Goal: Task Accomplishment & Management: Use online tool/utility

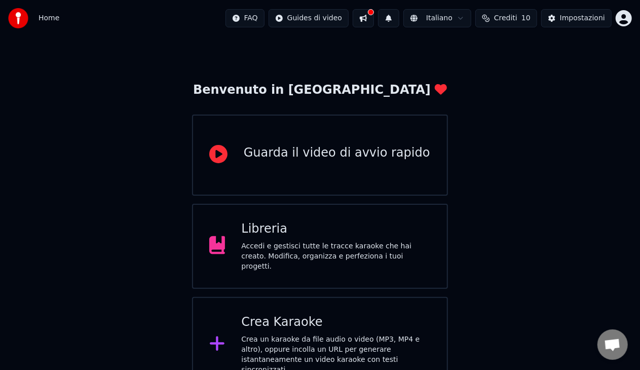
scroll to position [23, 0]
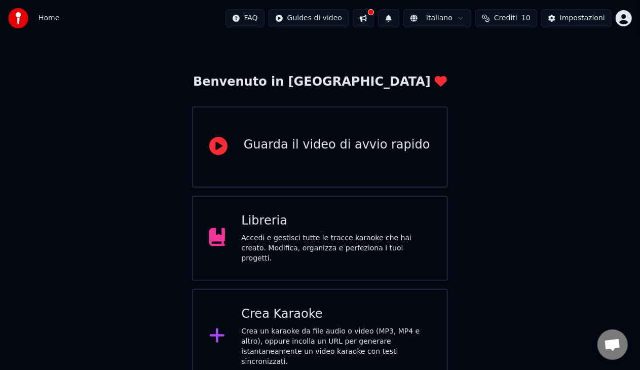
click at [367, 226] on div "Libreria" at bounding box center [335, 221] width 189 height 16
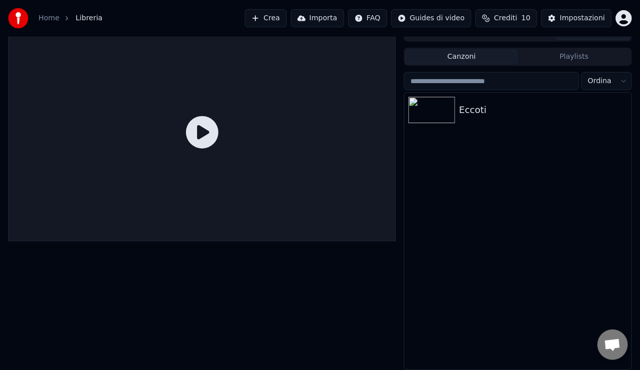
scroll to position [13, 0]
click at [500, 112] on div "Eccoti" at bounding box center [538, 110] width 158 height 14
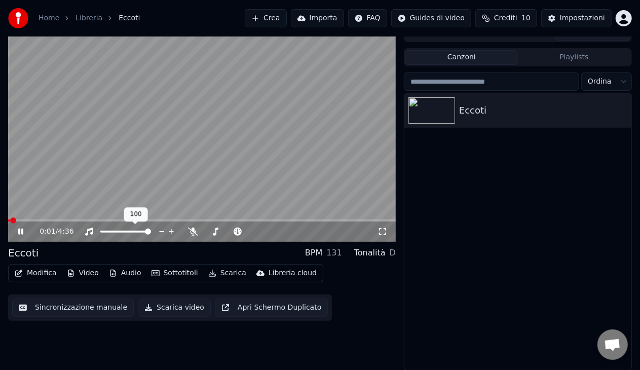
click at [123, 233] on div at bounding box center [135, 231] width 82 height 10
click at [119, 231] on span at bounding box center [125, 231] width 51 height 2
click at [126, 229] on span at bounding box center [125, 231] width 6 height 6
click at [219, 233] on icon at bounding box center [215, 231] width 10 height 8
click at [219, 232] on icon at bounding box center [215, 231] width 10 height 8
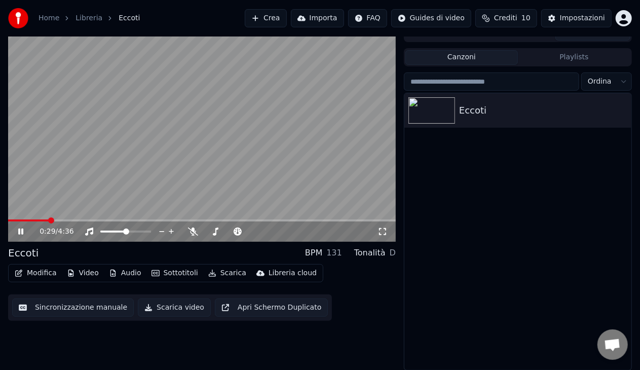
click at [43, 275] on button "Modifica" at bounding box center [36, 273] width 50 height 14
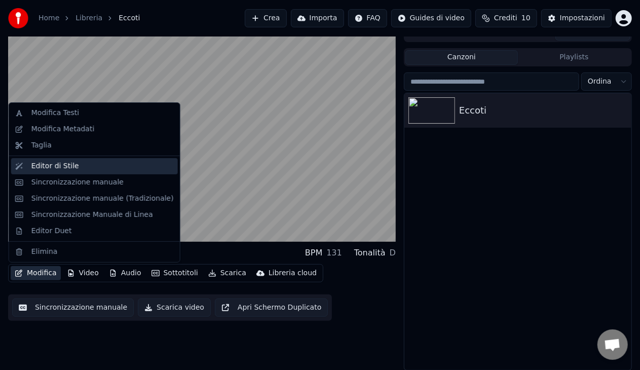
click at [76, 168] on div "Editor di Stile" at bounding box center [102, 166] width 142 height 10
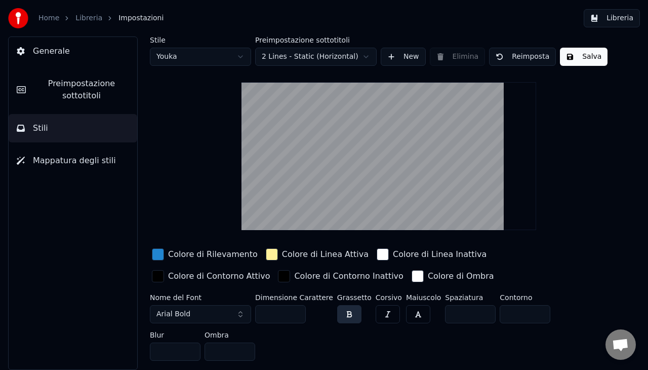
click at [571, 59] on button "Salva" at bounding box center [584, 57] width 48 height 18
click at [570, 58] on button "Fatto" at bounding box center [583, 57] width 46 height 18
click at [50, 53] on span "Generale" at bounding box center [51, 51] width 37 height 12
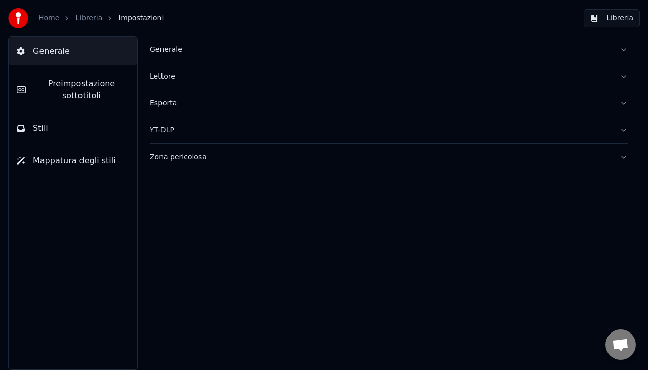
click at [81, 15] on link "Libreria" at bounding box center [88, 18] width 27 height 10
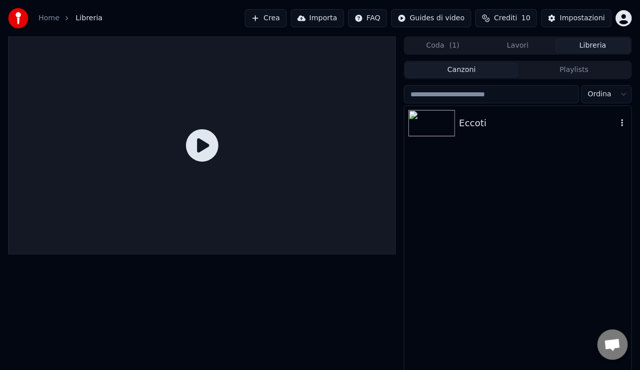
click at [467, 125] on div "Eccoti" at bounding box center [538, 123] width 158 height 14
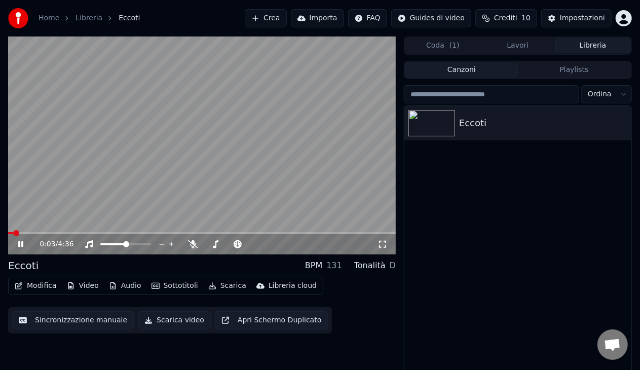
click at [85, 287] on button "Video" at bounding box center [83, 286] width 40 height 14
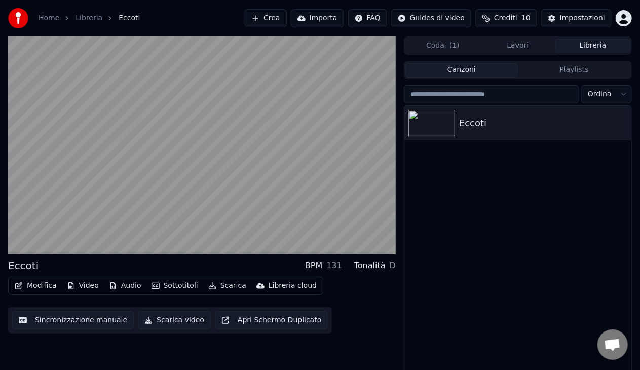
click at [394, 317] on div "Modifica Video Audio Sottotitoli Scarica Libreria cloud Sincronizzazione manual…" at bounding box center [201, 305] width 387 height 57
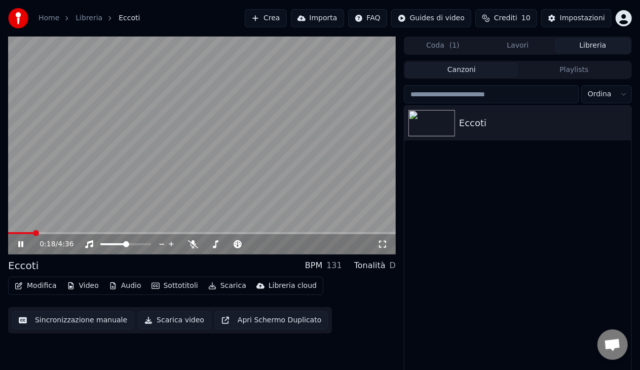
click at [48, 15] on link "Home" at bounding box center [48, 18] width 21 height 10
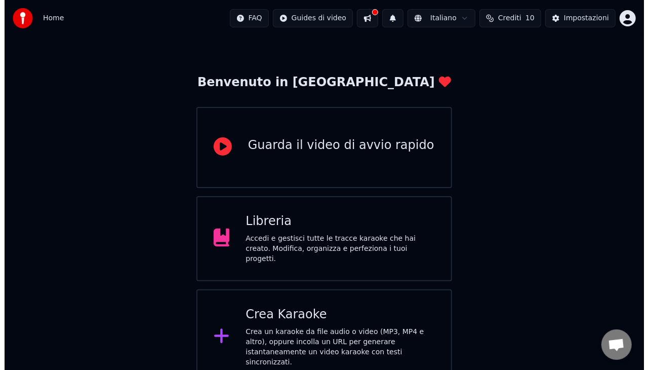
scroll to position [23, 0]
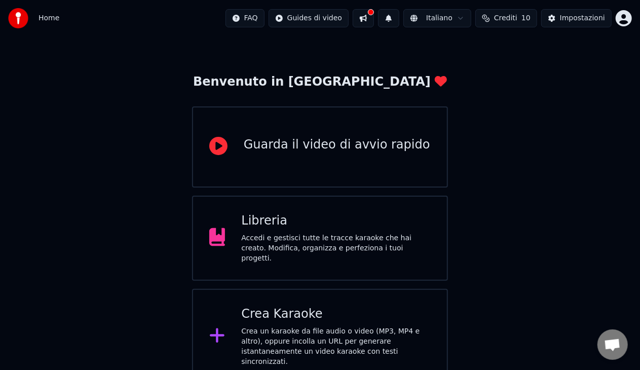
click at [320, 313] on div "Crea Karaoke" at bounding box center [335, 314] width 189 height 16
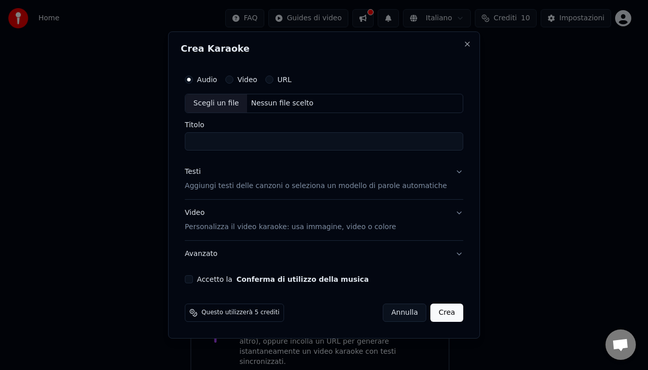
click at [229, 104] on div "Scegli un file" at bounding box center [216, 103] width 62 height 18
type input "**********"
click at [193, 278] on button "Accetto la Conferma di utilizzo della musica" at bounding box center [189, 279] width 8 height 8
click at [447, 211] on button "Video Personalizza il video karaoke: usa immagine, video o colore" at bounding box center [324, 220] width 279 height 41
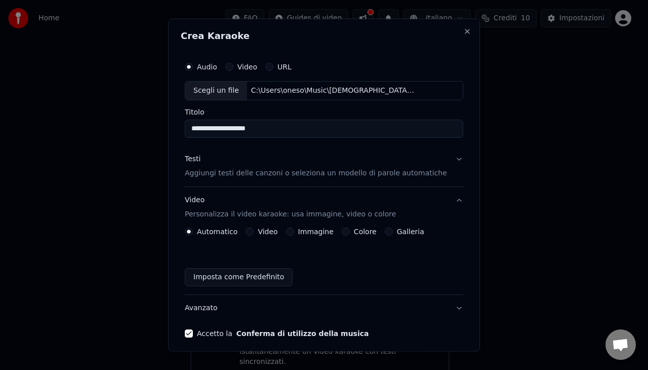
click at [445, 156] on button "Testi Aggiungi testi delle canzoni o seleziona un modello di parole automatiche" at bounding box center [324, 165] width 279 height 41
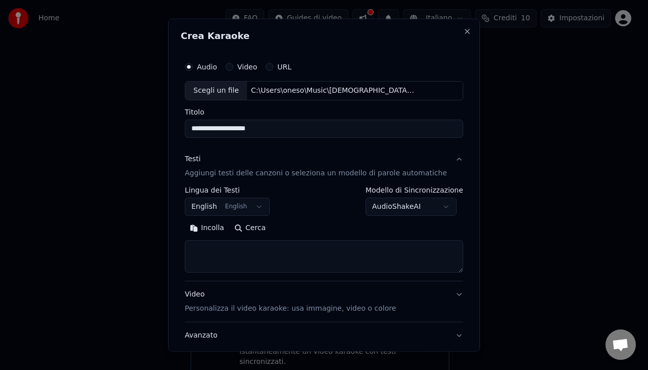
click at [258, 207] on button "English English" at bounding box center [227, 206] width 85 height 18
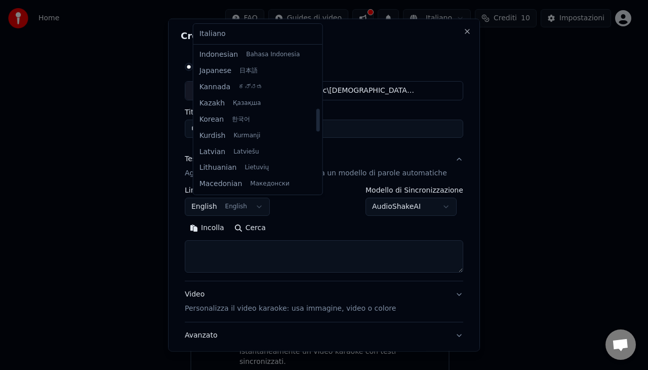
scroll to position [355, 0]
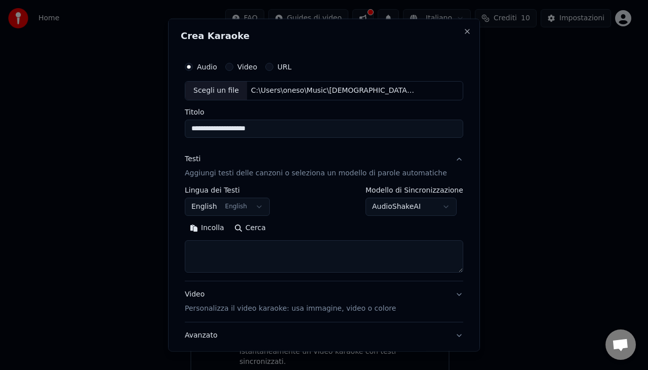
click at [333, 220] on body "**********" at bounding box center [320, 180] width 640 height 407
click at [282, 250] on textarea at bounding box center [324, 256] width 279 height 32
click at [202, 225] on button "Incolla" at bounding box center [207, 227] width 45 height 16
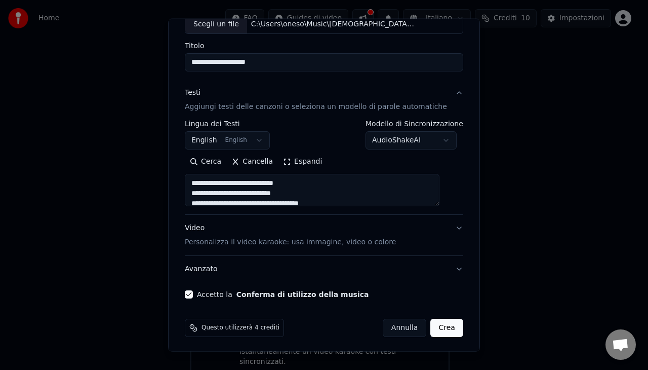
scroll to position [67, 0]
type textarea "**********"
